Goal: Check status: Check status

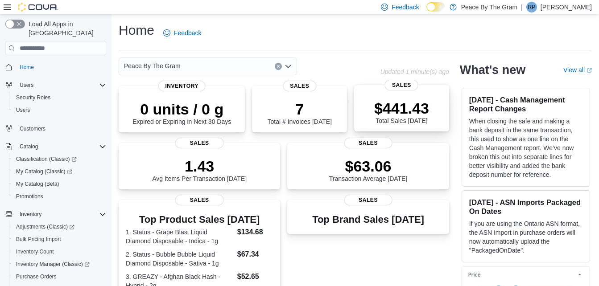
click at [405, 103] on p "$441.43" at bounding box center [401, 108] width 55 height 18
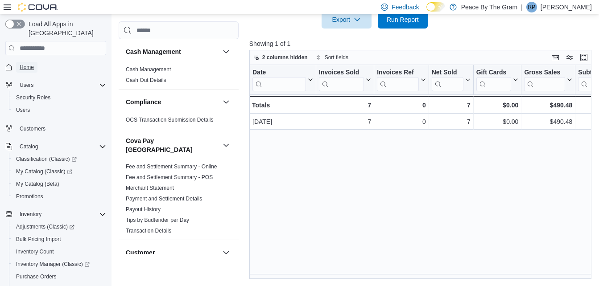
click at [22, 64] on span "Home" at bounding box center [27, 67] width 14 height 7
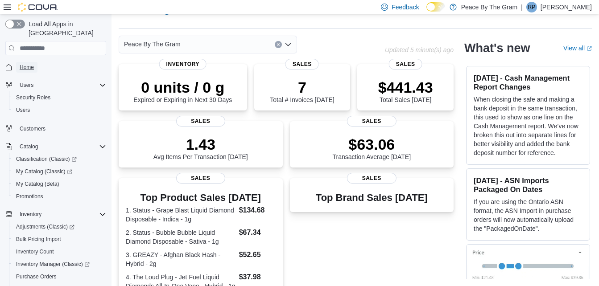
scroll to position [173, 0]
